Goal: Use online tool/utility: Utilize a website feature to perform a specific function

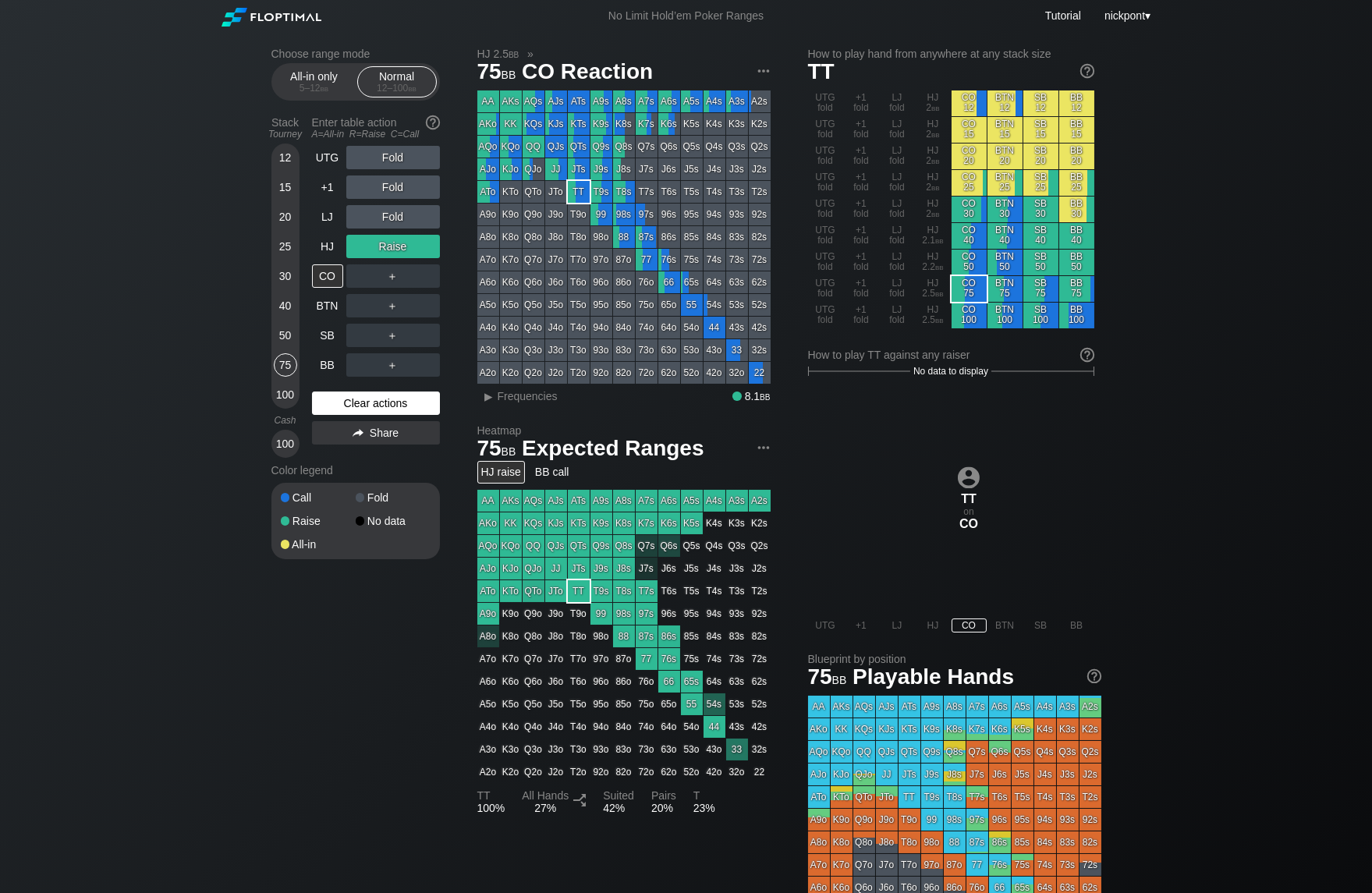
click at [350, 405] on div "Clear actions" at bounding box center [375, 403] width 128 height 23
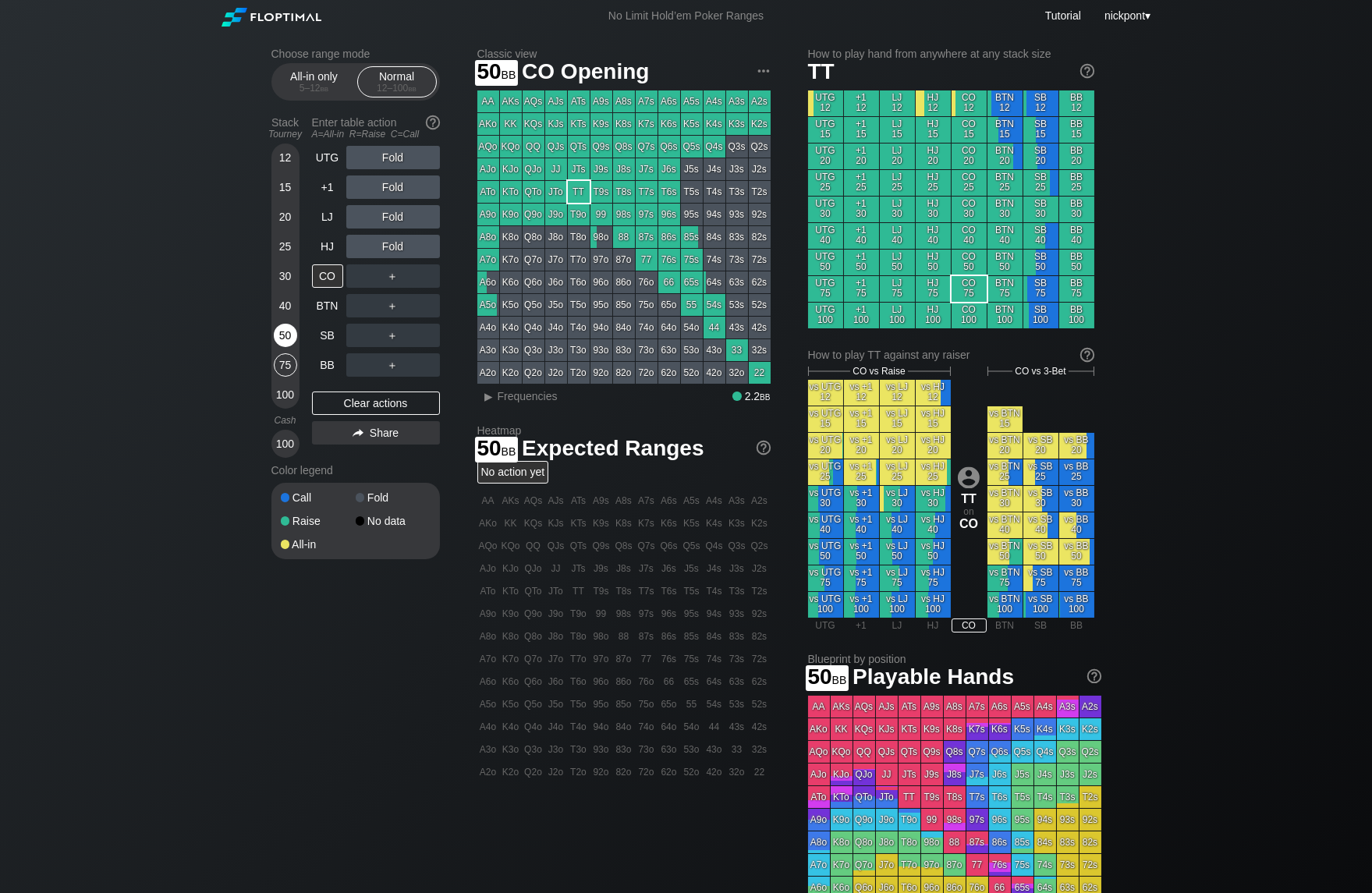
click at [288, 335] on div "50" at bounding box center [285, 336] width 23 height 23
click at [389, 221] on div "R ✕" at bounding box center [392, 217] width 30 height 23
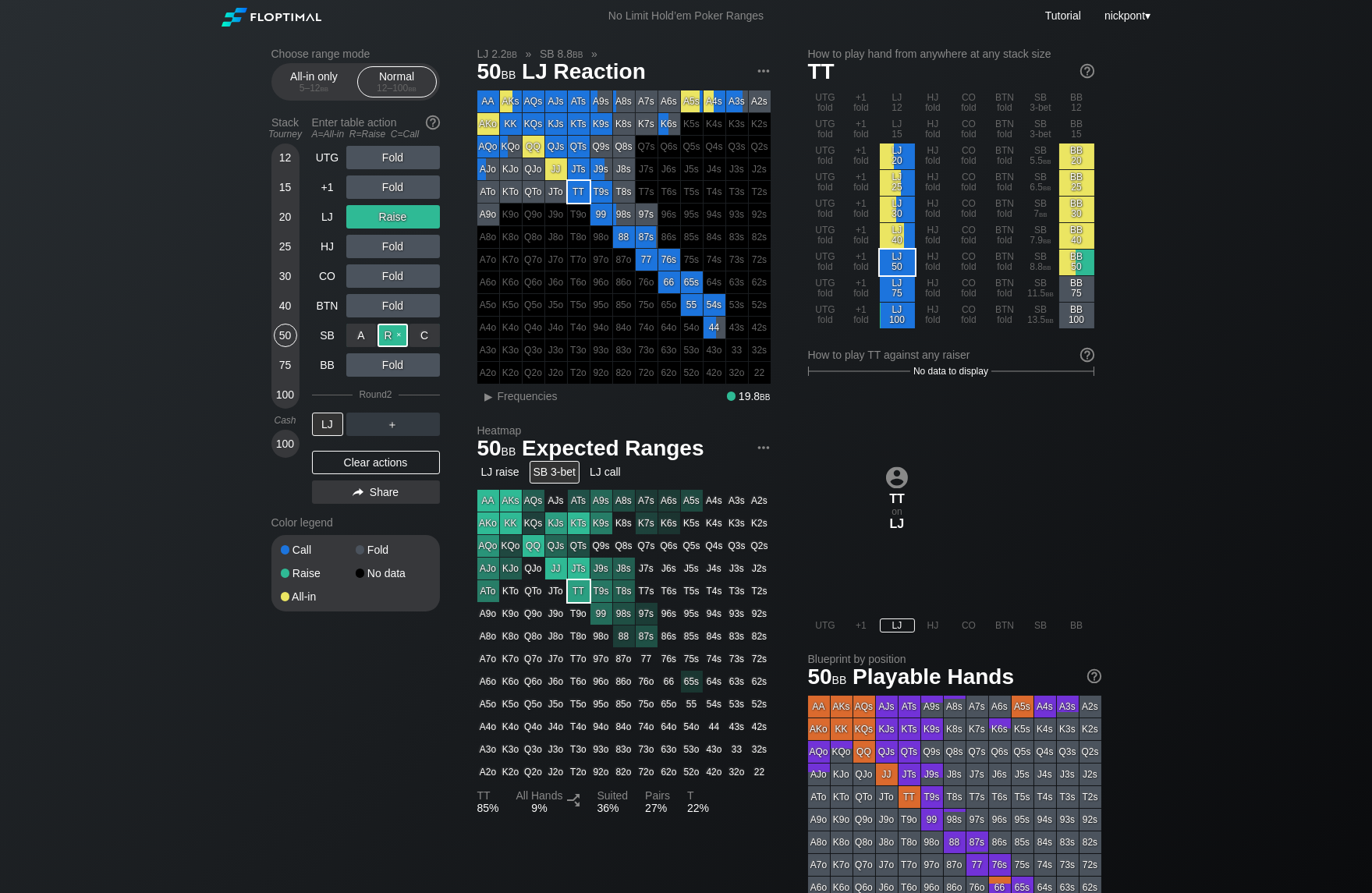
click at [379, 331] on div "R ✕" at bounding box center [392, 336] width 30 height 23
click at [369, 461] on div "Clear actions" at bounding box center [375, 462] width 128 height 23
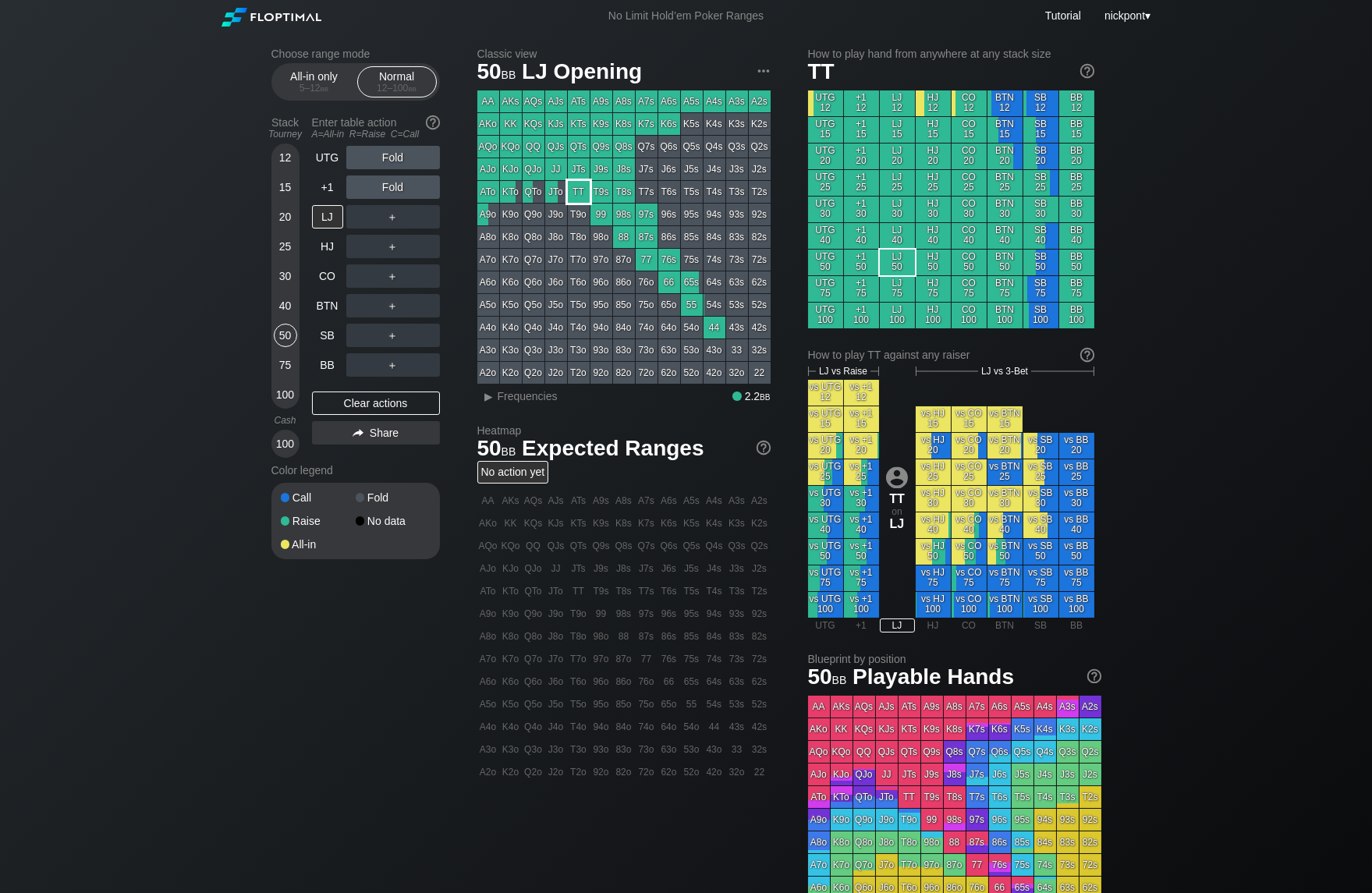
click at [577, 190] on div "TT" at bounding box center [579, 192] width 22 height 22
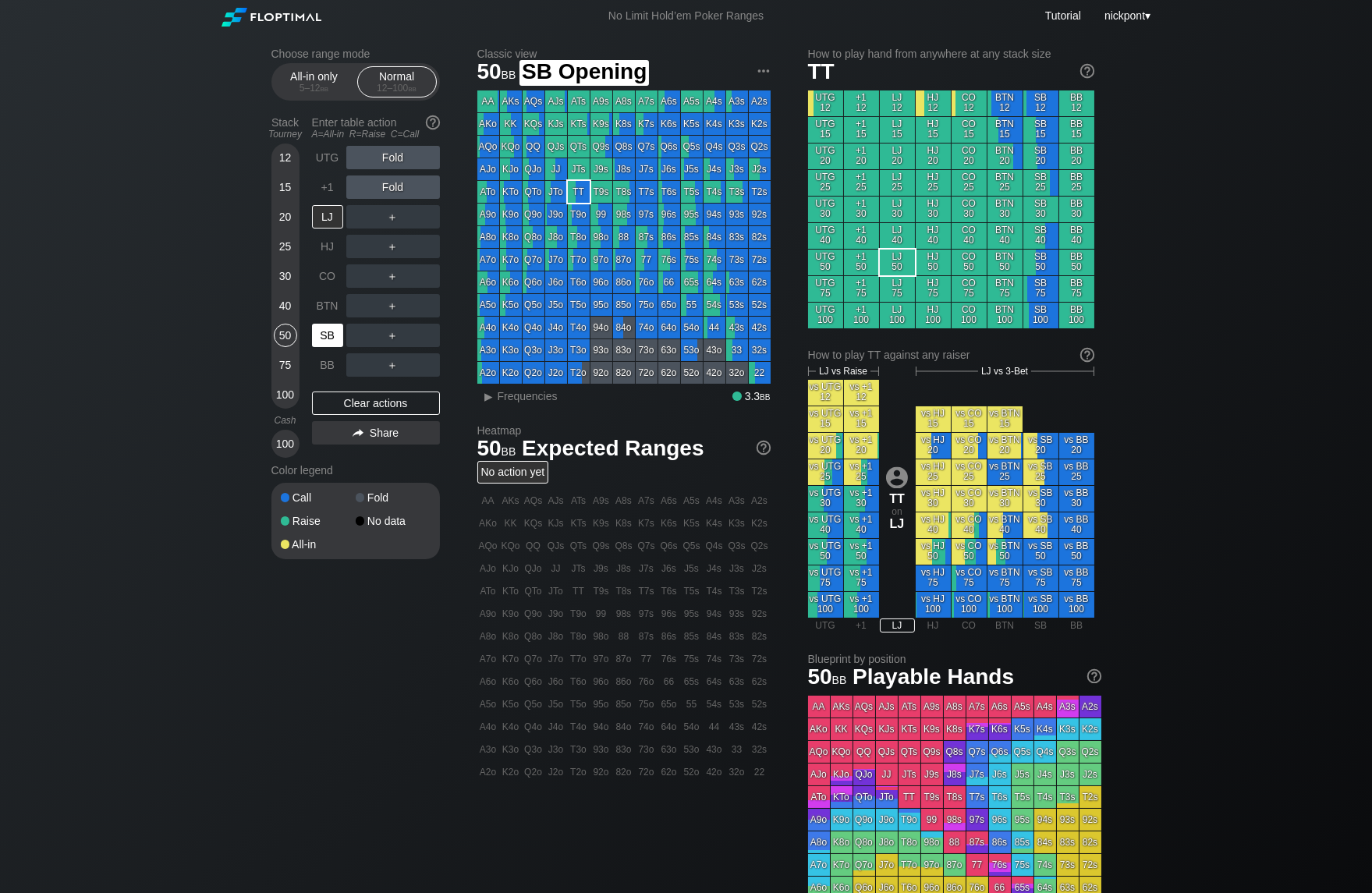
click at [328, 335] on div "SB" at bounding box center [327, 336] width 31 height 23
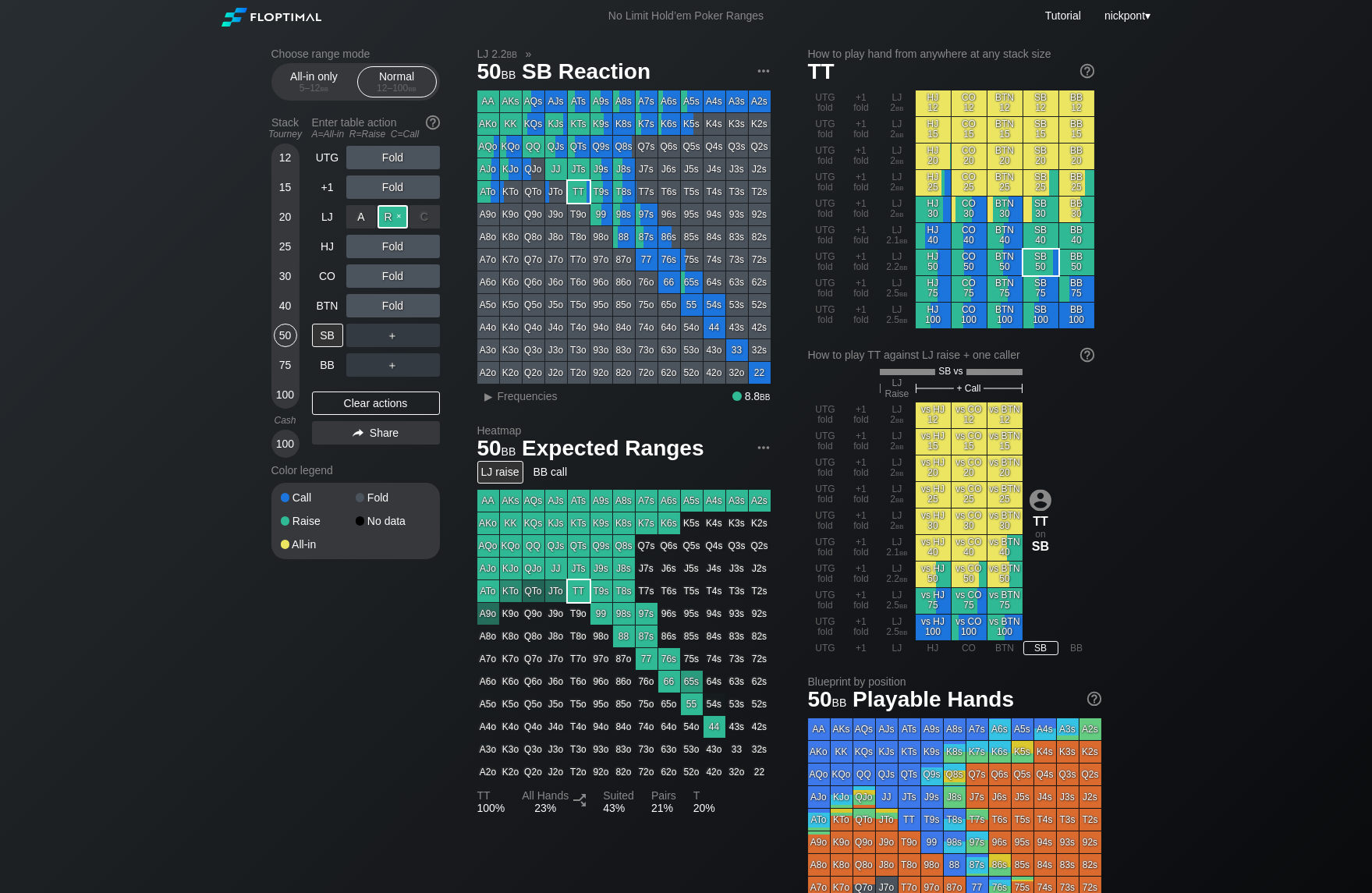
click at [393, 217] on div "R ✕" at bounding box center [392, 217] width 30 height 23
click at [486, 398] on div "▸" at bounding box center [489, 396] width 20 height 19
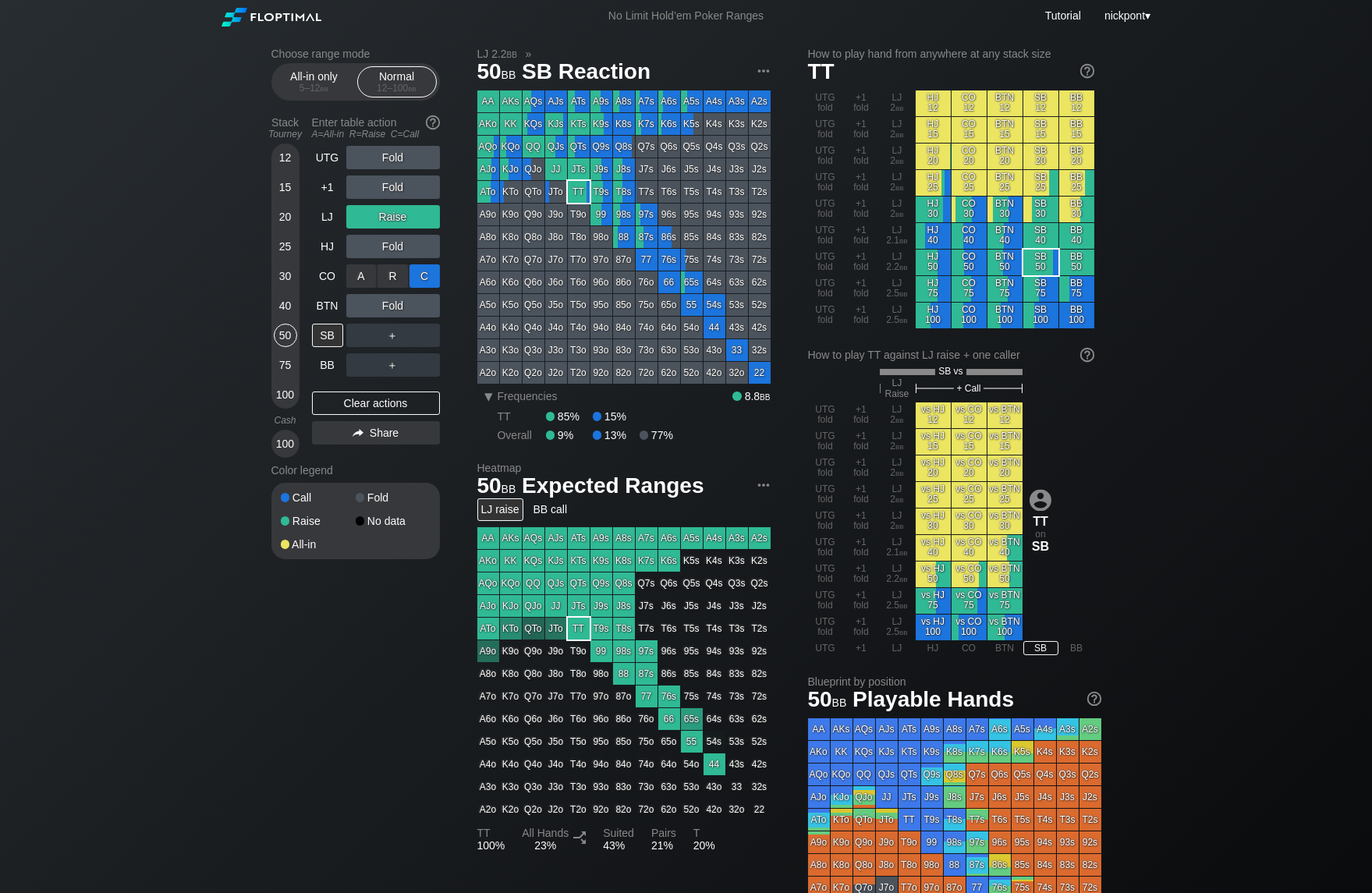
click at [414, 279] on div "C ✕" at bounding box center [424, 276] width 30 height 23
